Goal: Communication & Community: Connect with others

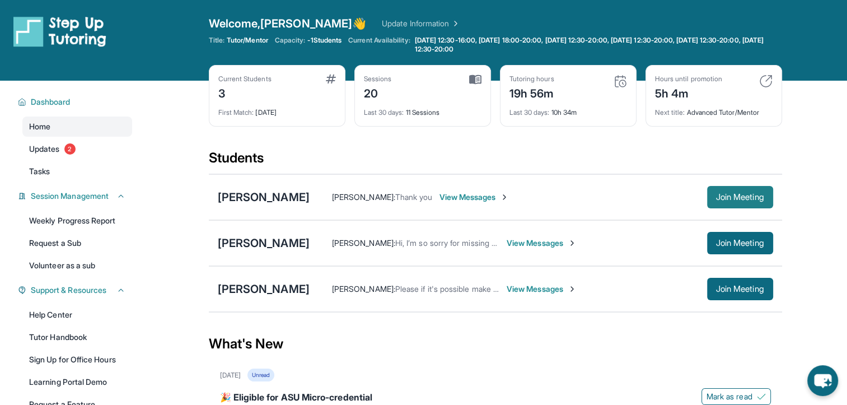
click at [733, 195] on span "Join Meeting" at bounding box center [740, 197] width 48 height 7
click at [310, 198] on div "[PERSON_NAME]" at bounding box center [264, 197] width 92 height 16
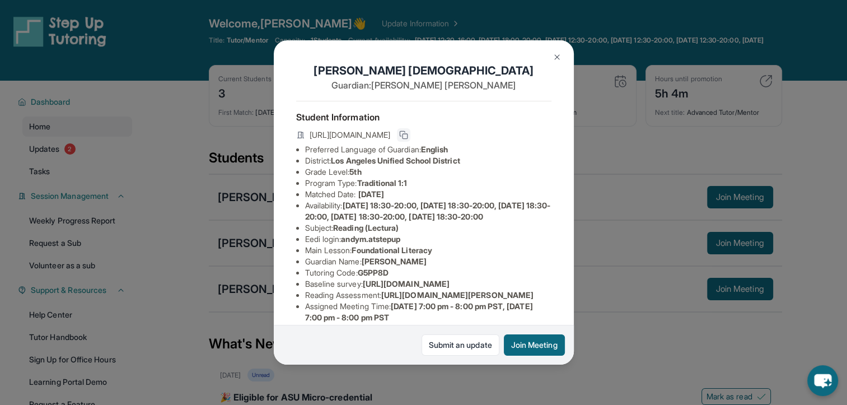
click at [408, 137] on icon at bounding box center [403, 134] width 9 height 9
click at [556, 53] on img at bounding box center [557, 57] width 9 height 9
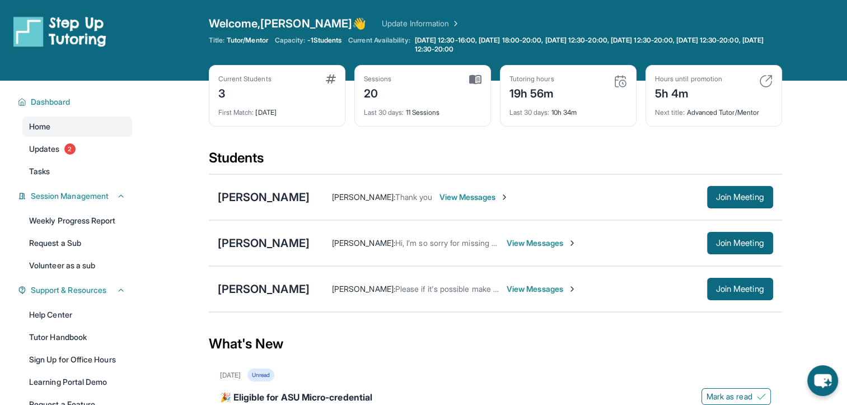
click at [505, 194] on span "View Messages" at bounding box center [474, 196] width 70 height 11
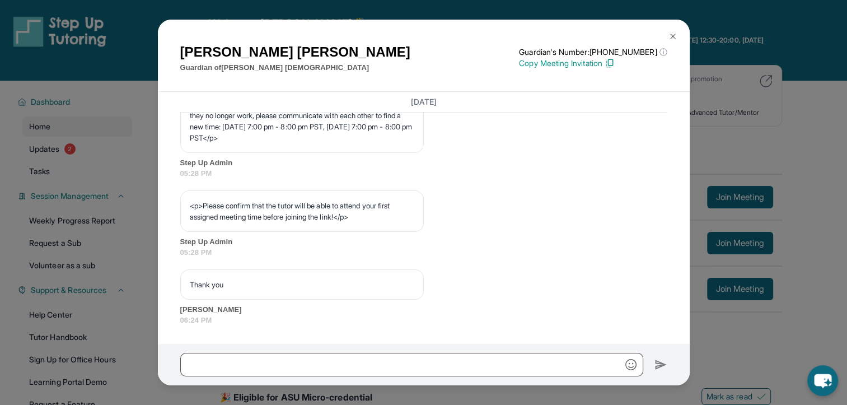
scroll to position [665, 0]
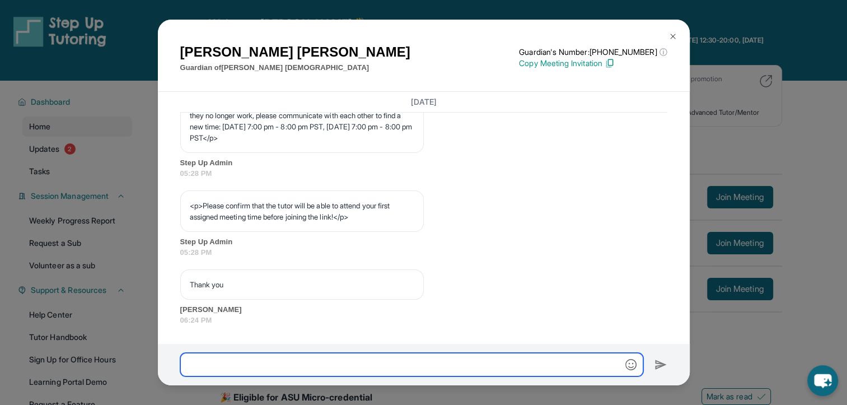
click at [396, 365] on input "text" at bounding box center [411, 365] width 463 height 24
paste input "**********"
type input "**********"
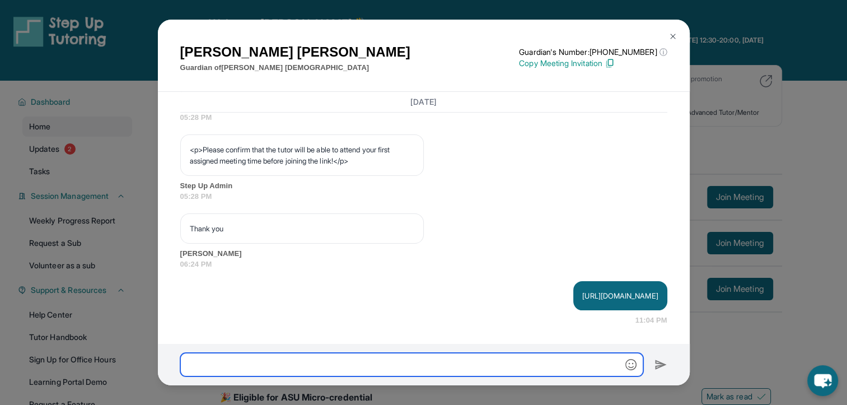
scroll to position [720, 0]
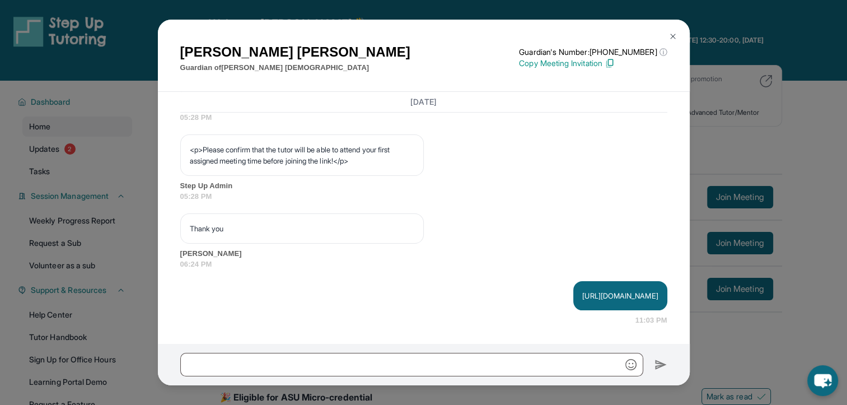
click at [671, 27] on button at bounding box center [673, 36] width 22 height 22
